Goal: Task Accomplishment & Management: Complete application form

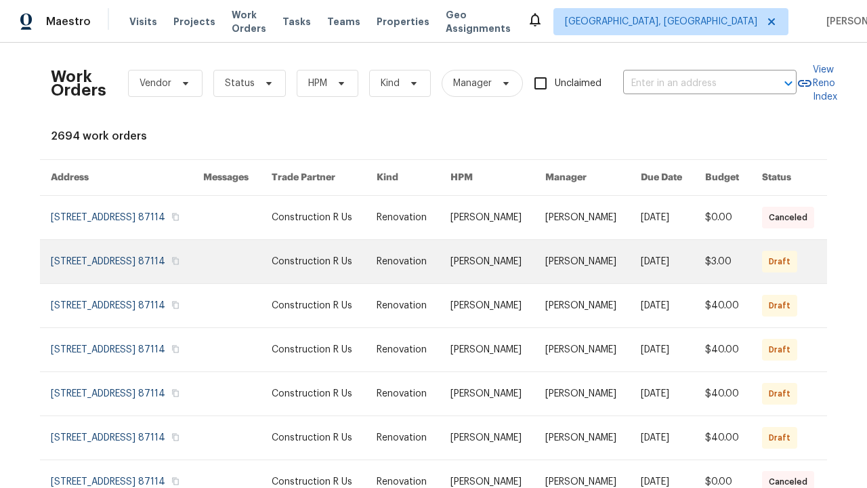
click at [433, 283] on link at bounding box center [414, 261] width 74 height 43
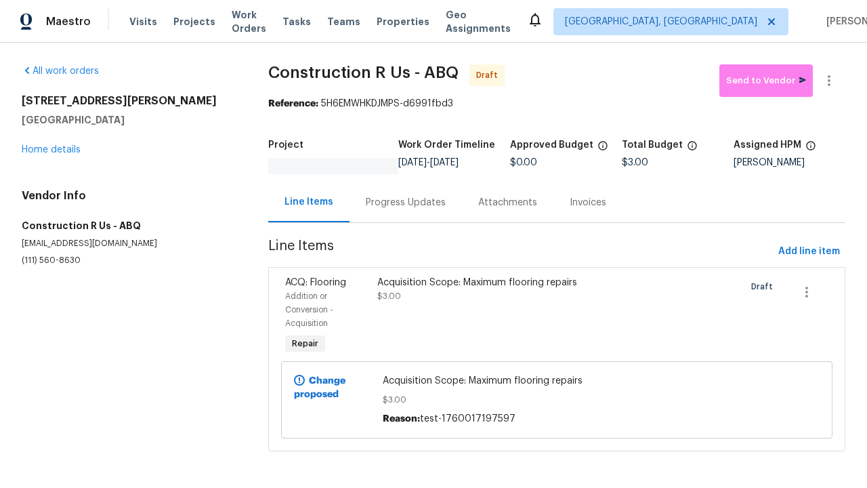
click at [557, 316] on div "Acquisition Scope: Maximum flooring repairs $3.00" at bounding box center [488, 316] width 230 height 89
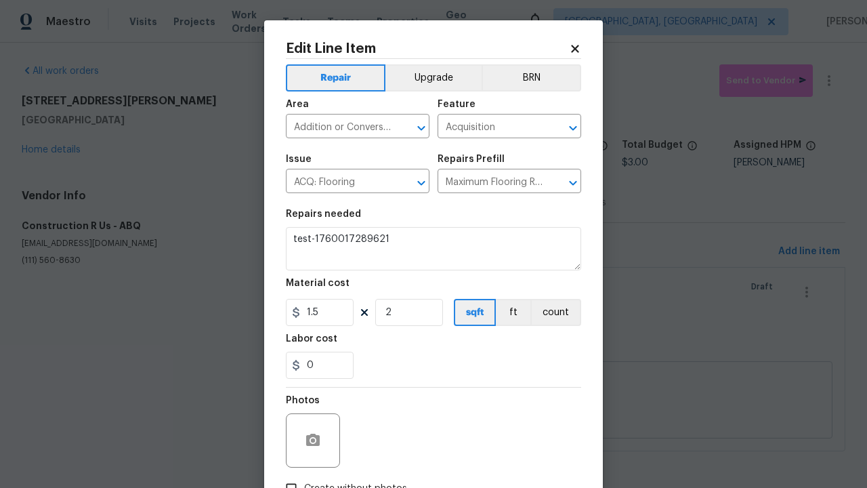
type textarea "Acquisition Scope: Maximum flooring repairs"
type textarea "test-1760017289621"
checkbox input "true"
type textarea "test-1760017289621"
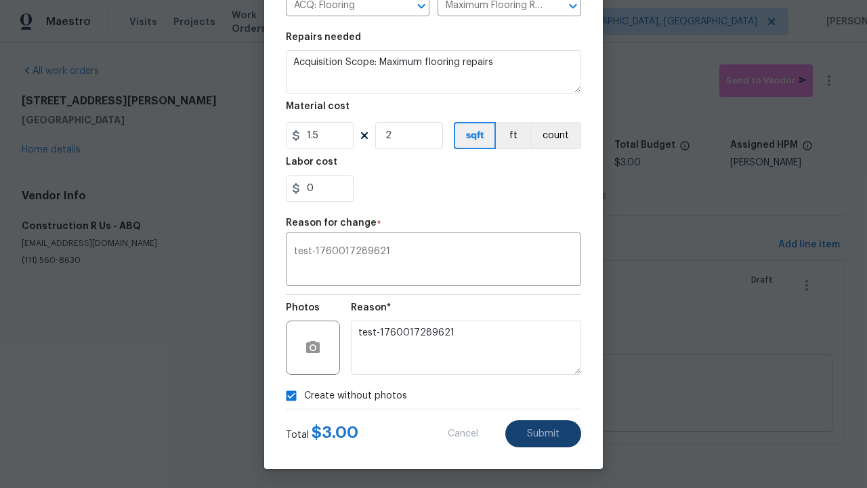
scroll to position [179, 0]
